Goal: Check status

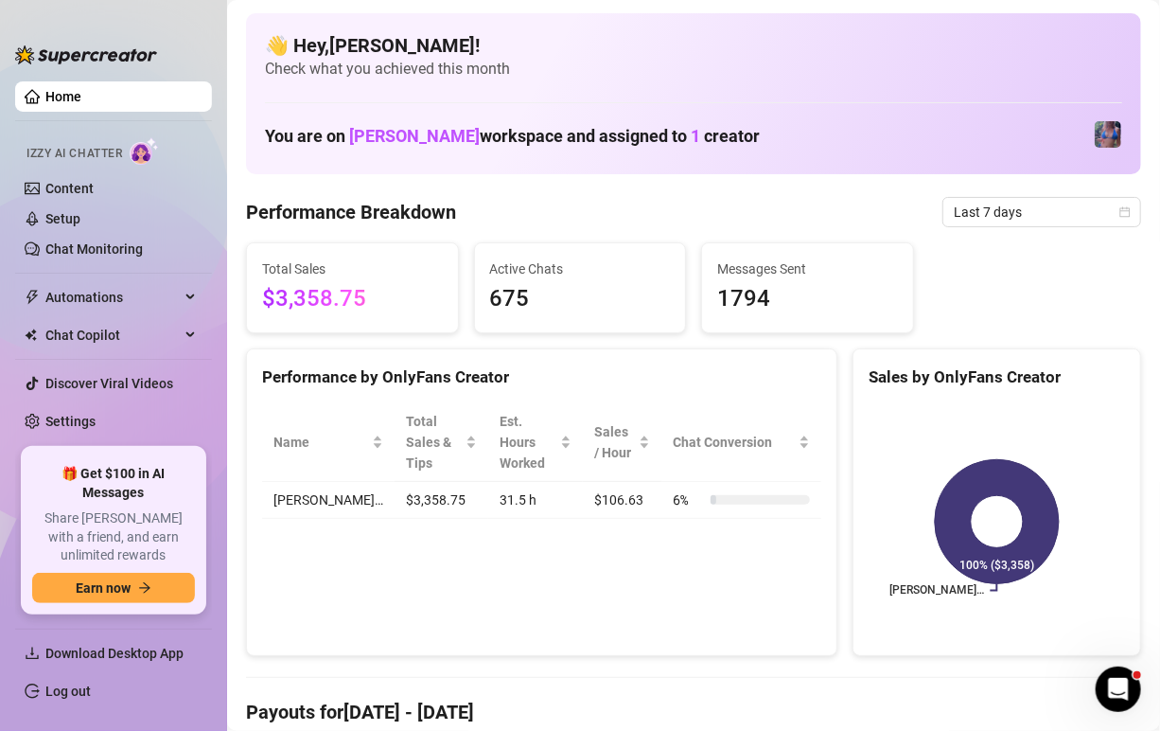
scroll to position [286, 0]
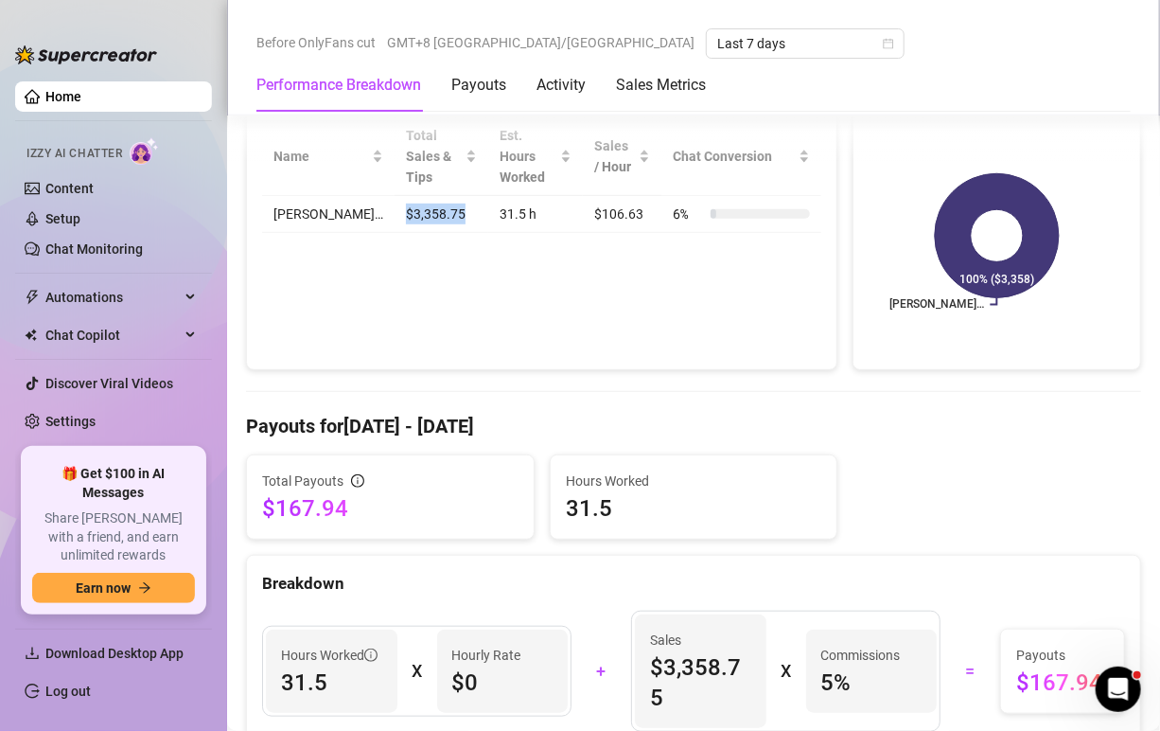
drag, startPoint x: 413, startPoint y: 194, endPoint x: 340, endPoint y: 199, distance: 73.0
click at [395, 199] on td "$3,358.75" at bounding box center [442, 214] width 94 height 37
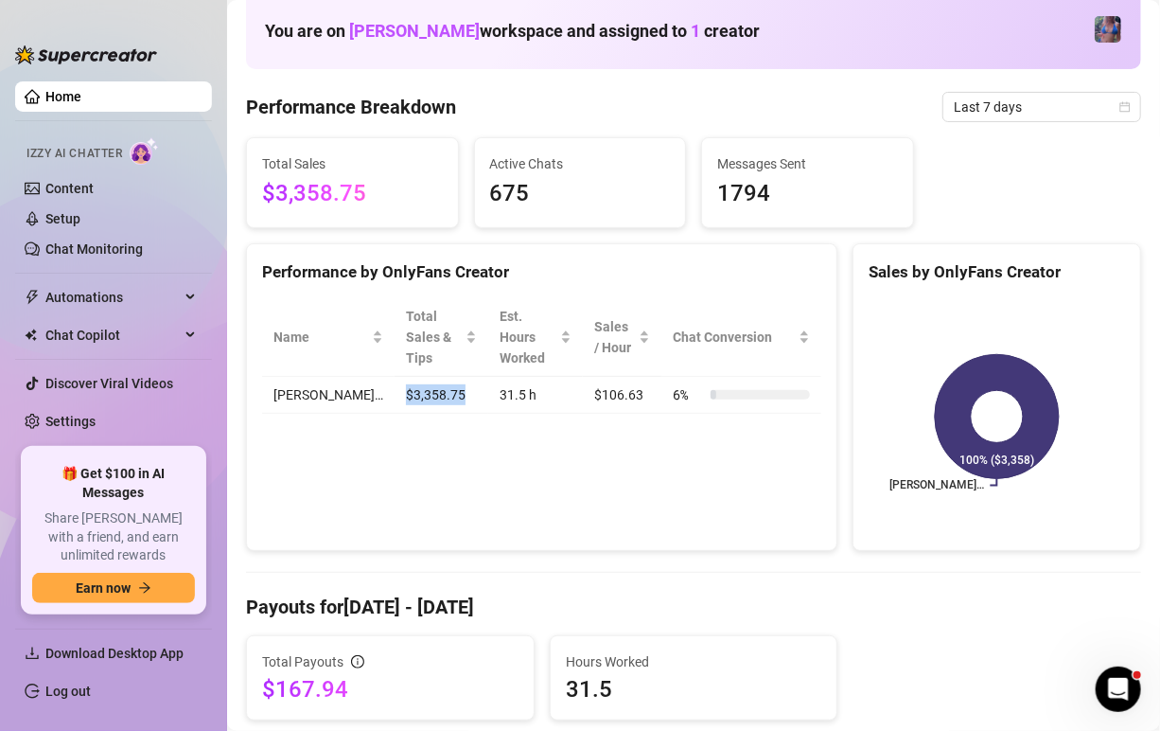
scroll to position [95, 0]
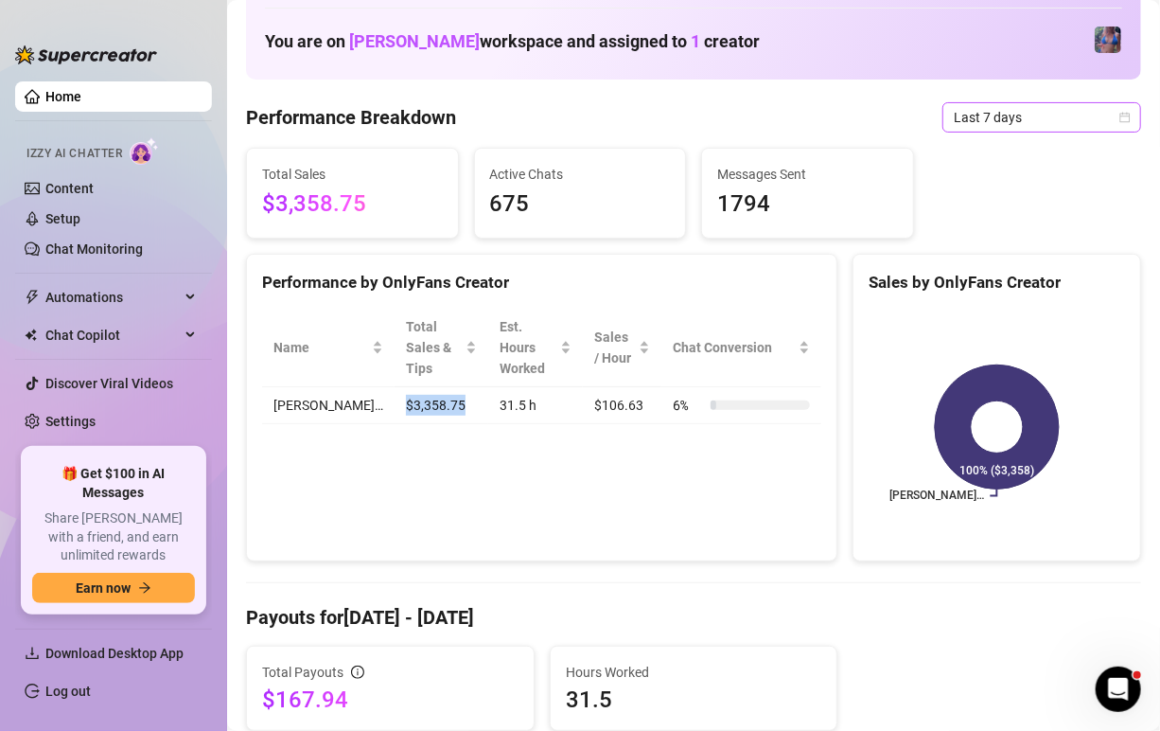
click at [1032, 108] on span "Last 7 days" at bounding box center [1042, 117] width 176 height 28
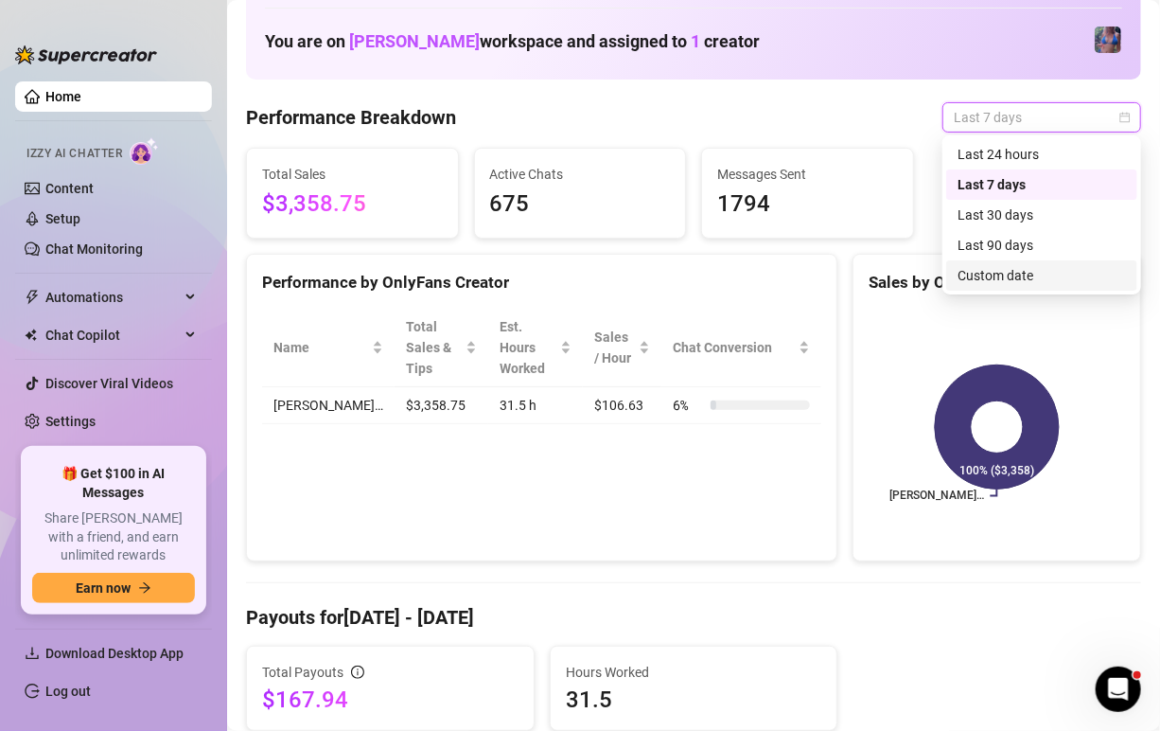
click at [1006, 281] on div "Custom date" at bounding box center [1042, 275] width 168 height 21
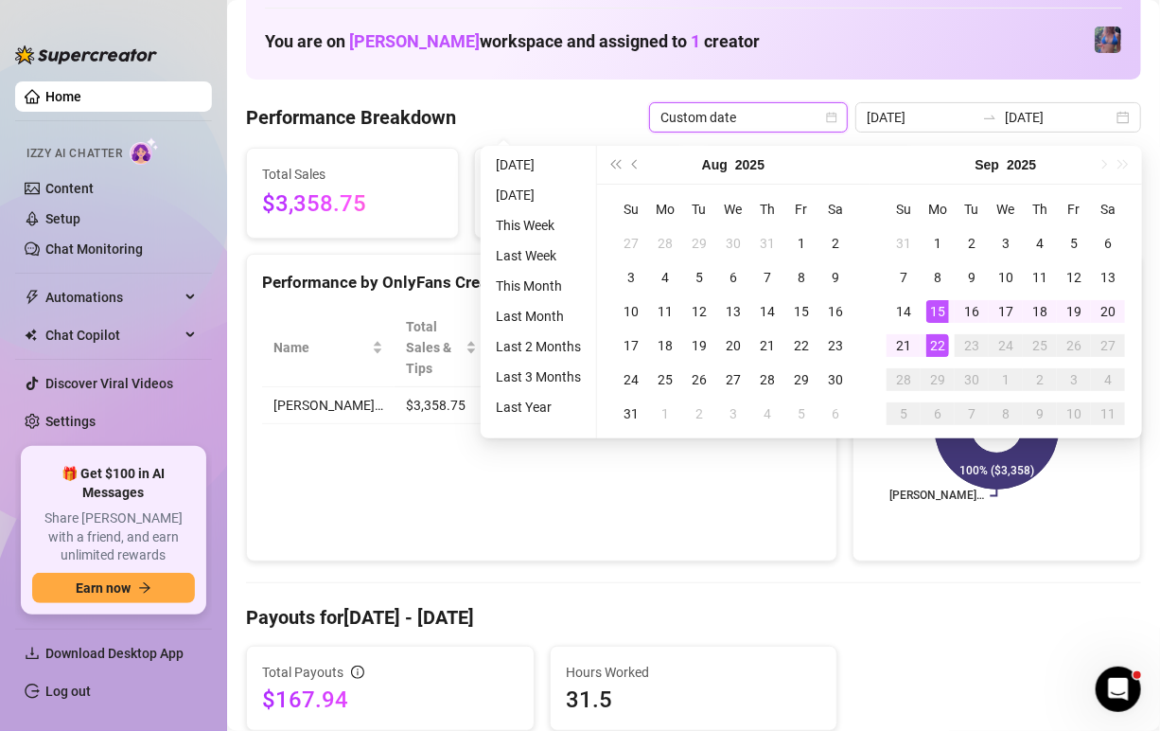
type input "[DATE]"
click at [943, 312] on div "15" at bounding box center [938, 311] width 23 height 23
type input "[DATE]"
click at [913, 350] on div "21" at bounding box center [904, 345] width 23 height 23
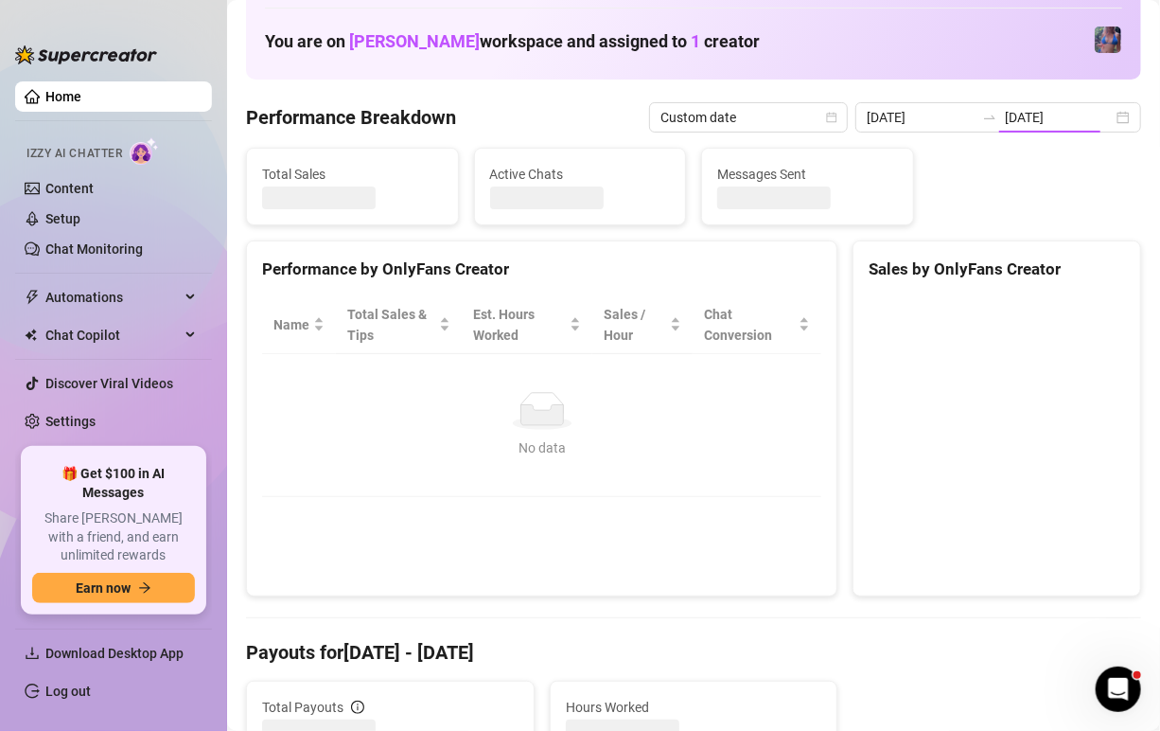
type input "[DATE]"
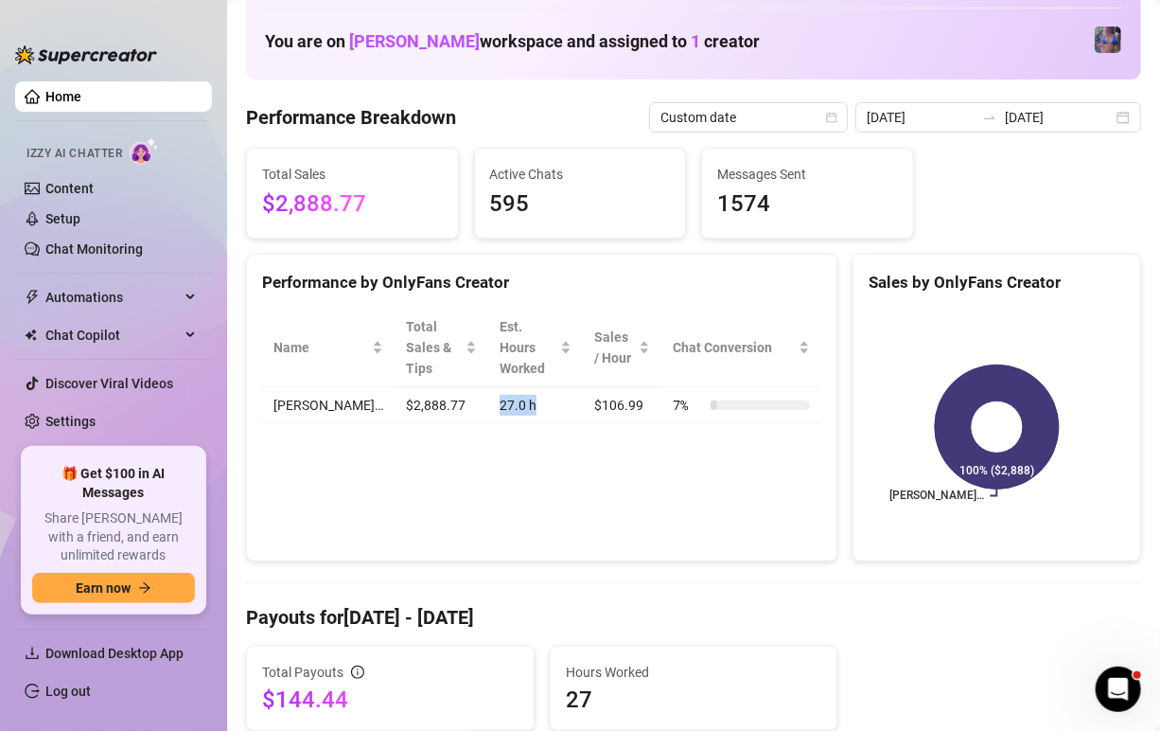
drag, startPoint x: 515, startPoint y: 384, endPoint x: 450, endPoint y: 389, distance: 65.5
click at [450, 389] on tr "[PERSON_NAME]… $2,888.77 27.0 h $106.99 7 %" at bounding box center [541, 405] width 559 height 37
drag, startPoint x: 405, startPoint y: 389, endPoint x: 343, endPoint y: 388, distance: 62.5
click at [395, 388] on td "$2,888.77" at bounding box center [442, 405] width 94 height 37
click at [52, 690] on link "Log out" at bounding box center [67, 690] width 45 height 15
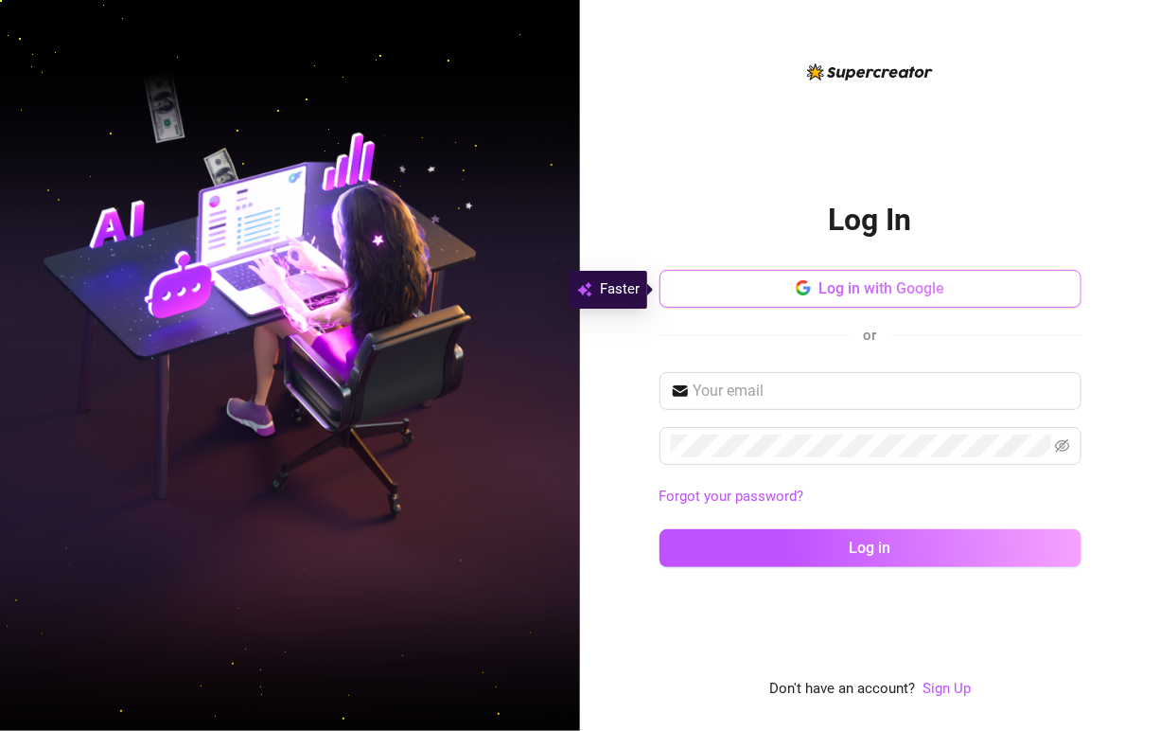
click at [902, 299] on button "Log in with Google" at bounding box center [871, 289] width 422 height 38
